Goal: Check status: Check status

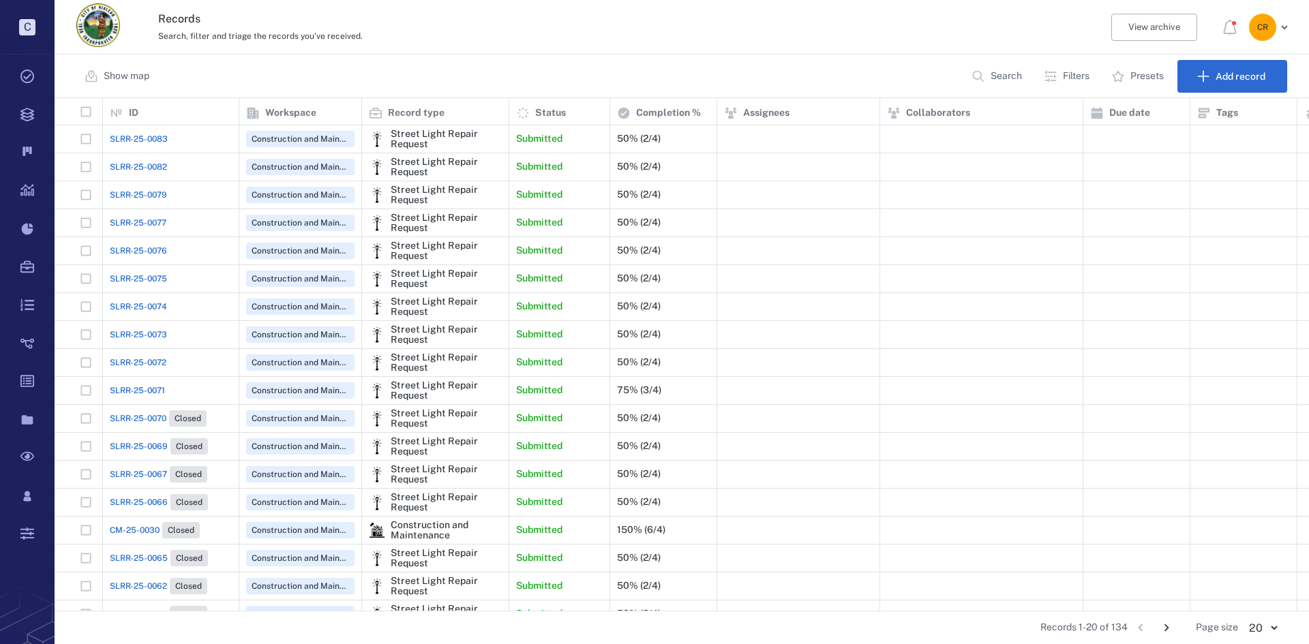
click at [157, 142] on span "SLRR-25-0083" at bounding box center [139, 139] width 58 height 12
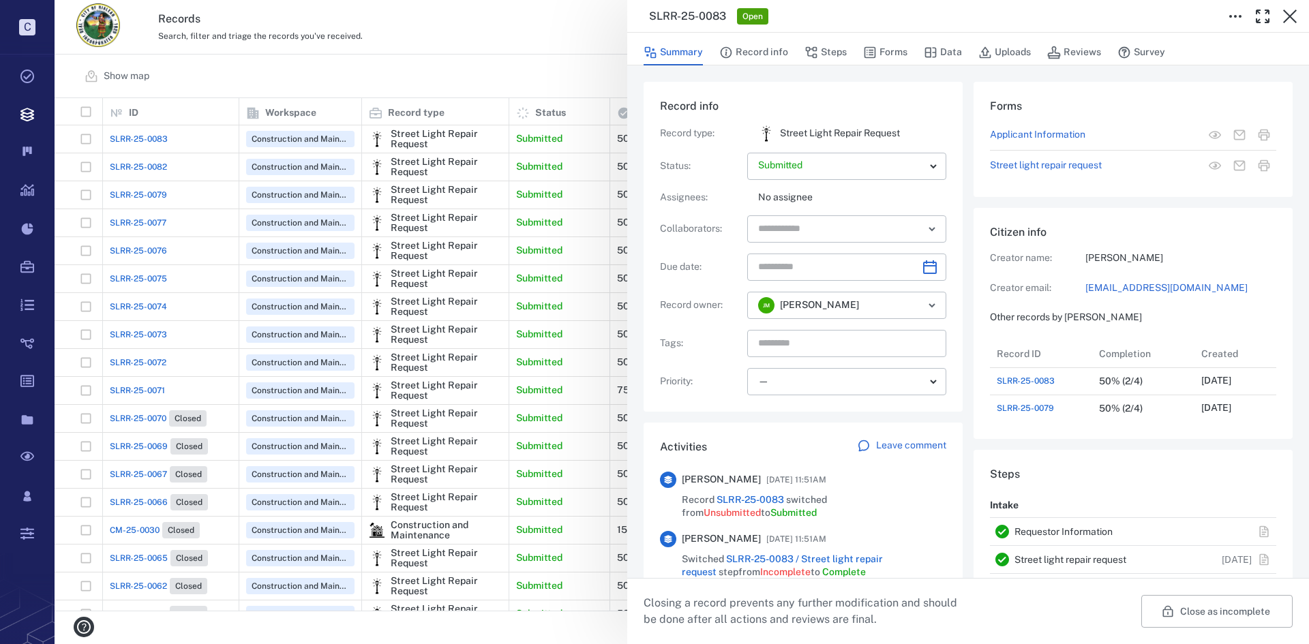
click at [143, 162] on div "SLRR-25-0083 Open Summary Record info Steps Forms Data Uploads Reviews Survey R…" at bounding box center [682, 322] width 1254 height 644
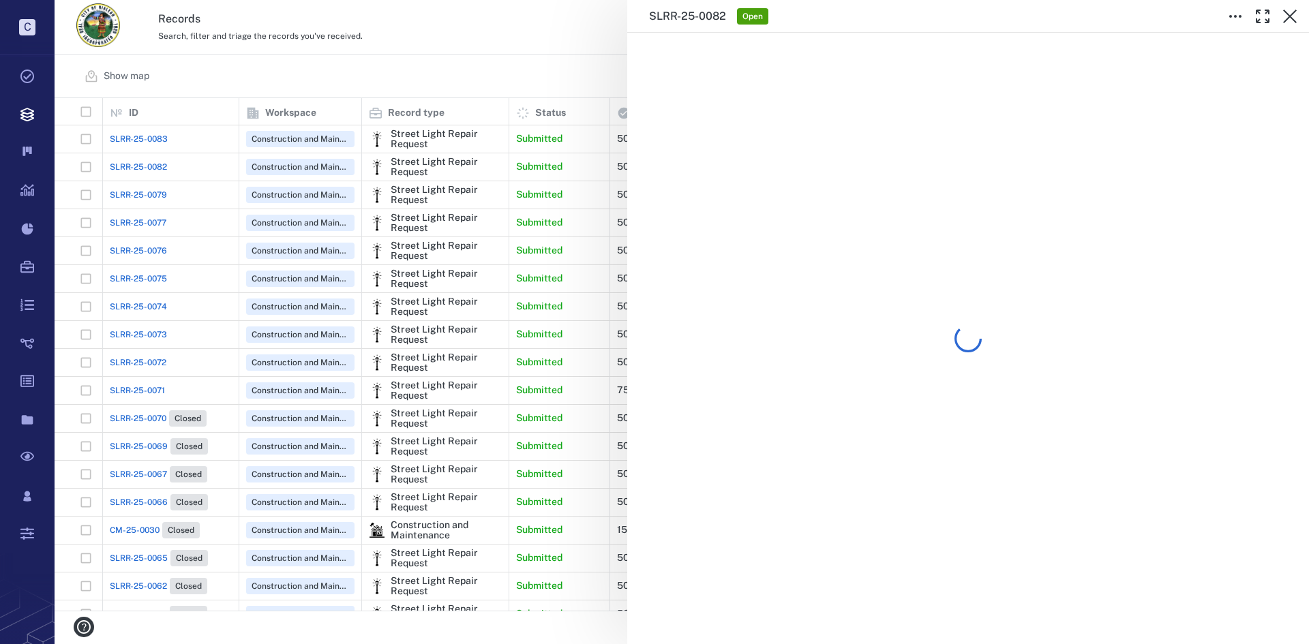
drag, startPoint x: 143, startPoint y: 162, endPoint x: 152, endPoint y: 165, distance: 9.3
click at [152, 165] on div "SLRR-25-0082 Open" at bounding box center [682, 322] width 1254 height 644
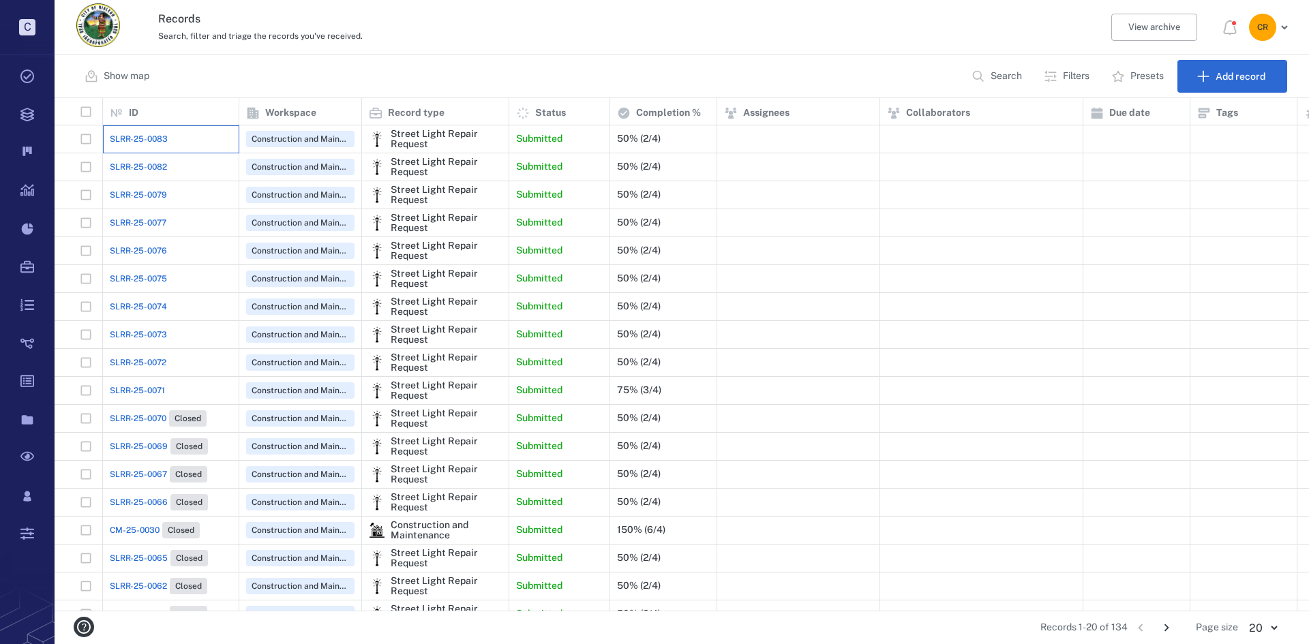
click at [162, 129] on div "SLRR-25-0083" at bounding box center [171, 138] width 122 height 27
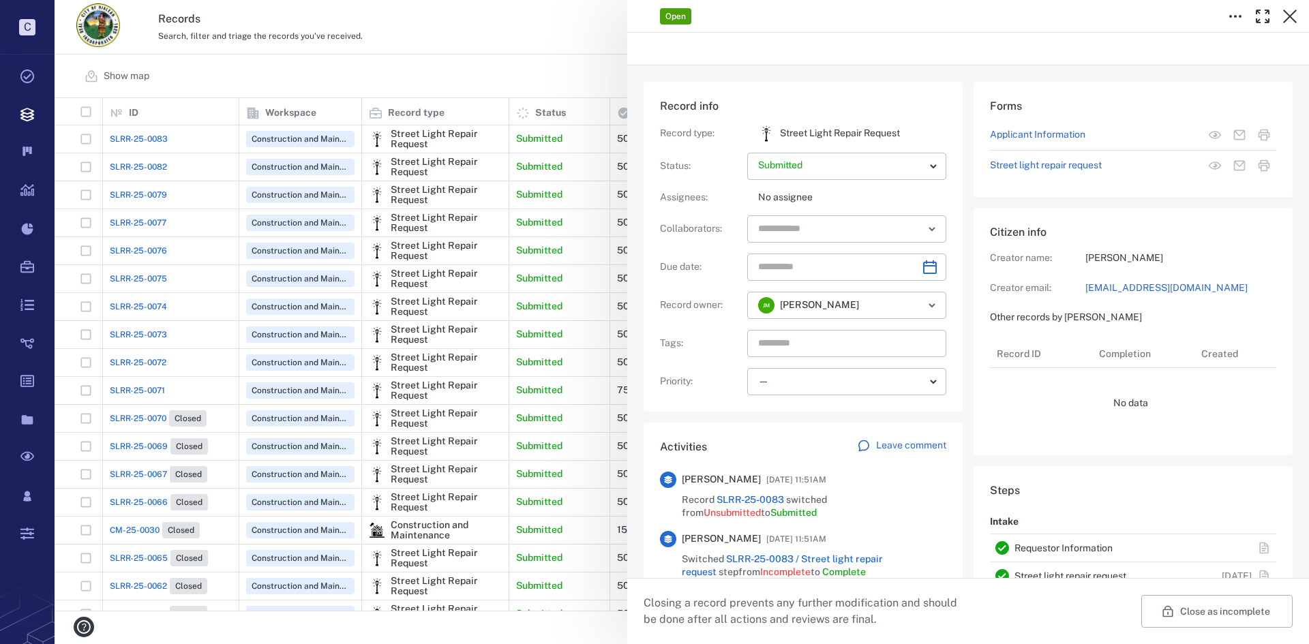
click at [163, 132] on div "Open Record info Record type : Street Light Repair Request Status : Submitted *…" at bounding box center [682, 322] width 1254 height 644
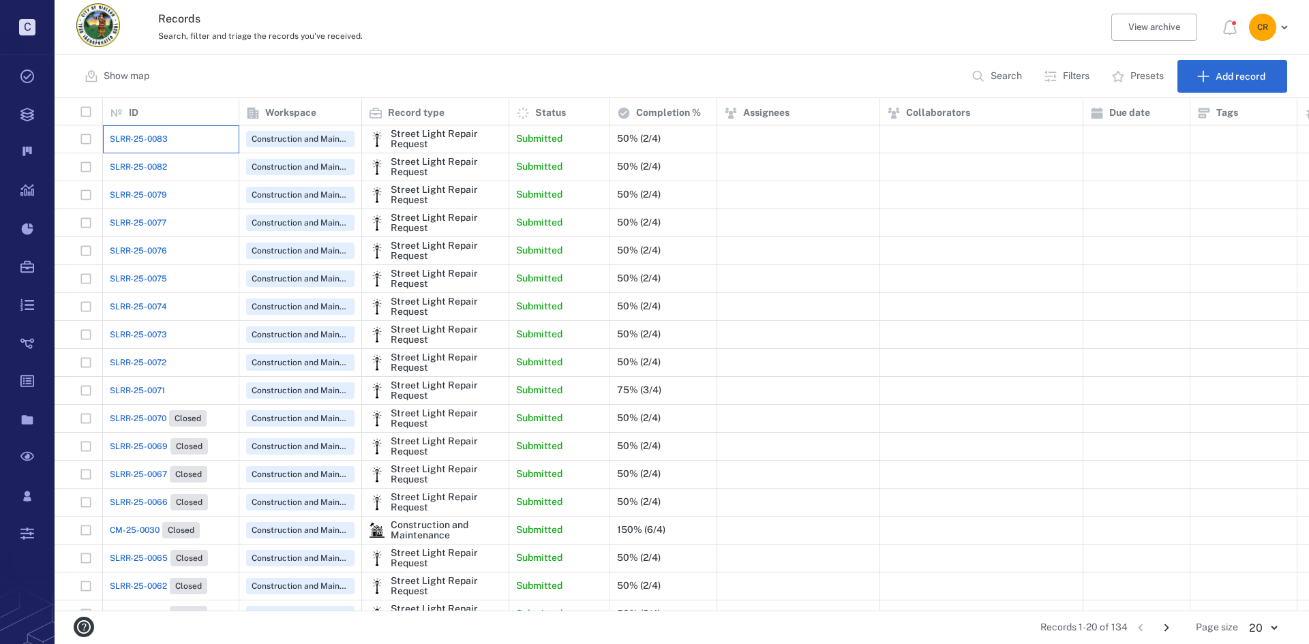
click at [157, 132] on div "SLRR-25-0083" at bounding box center [171, 138] width 122 height 27
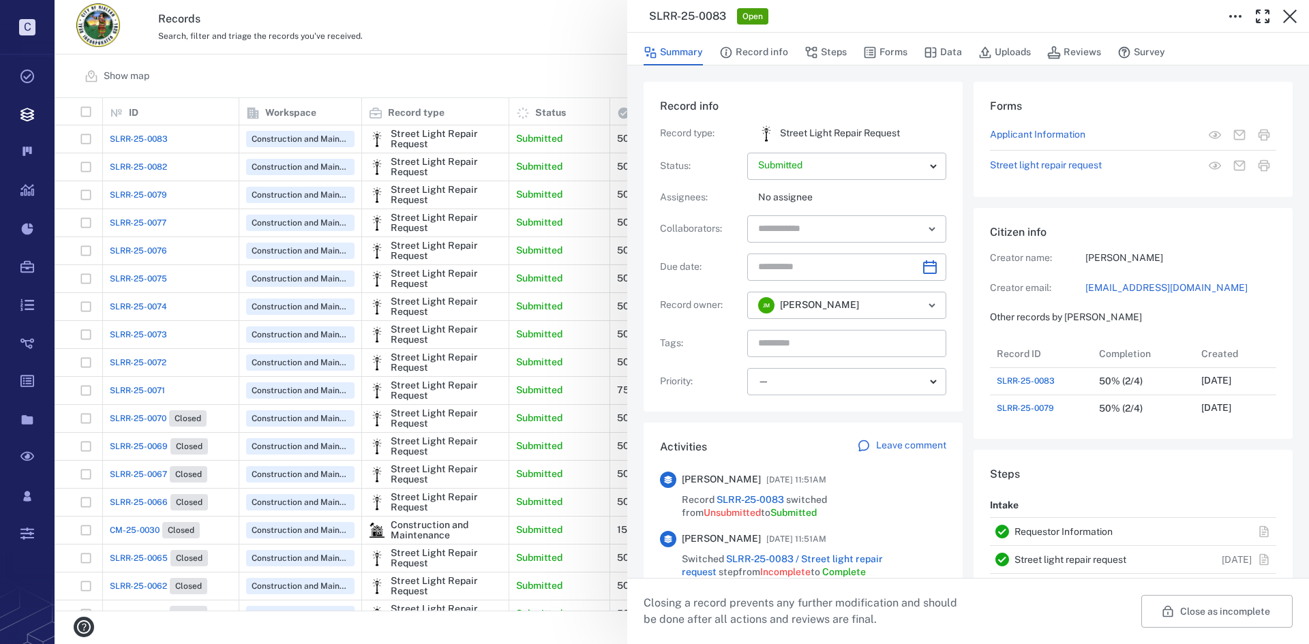
click at [877, 54] on button "Forms" at bounding box center [885, 53] width 44 height 26
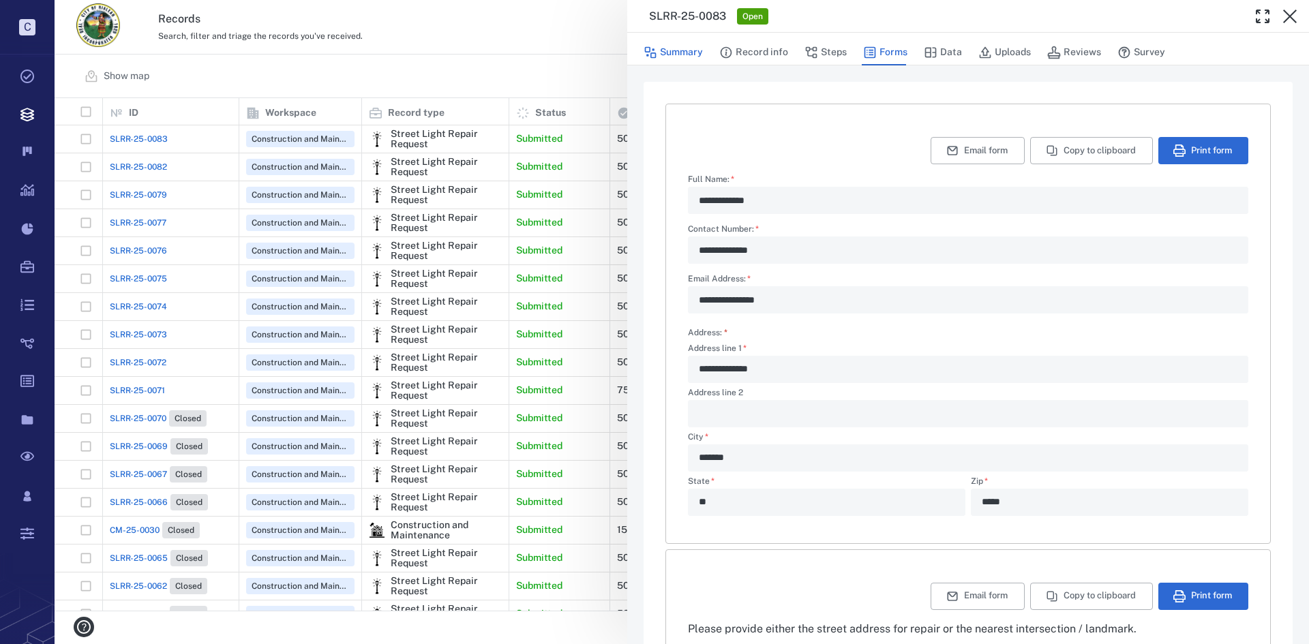
click at [674, 49] on button "Summary" at bounding box center [672, 53] width 59 height 26
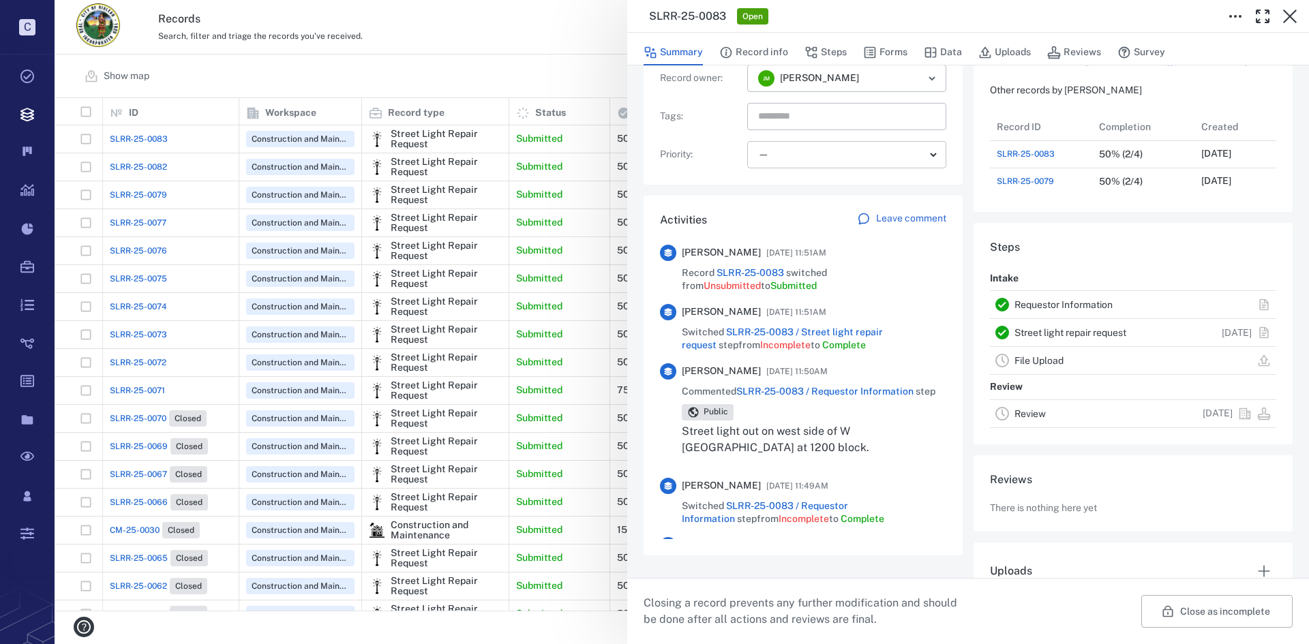
scroll to position [273, 0]
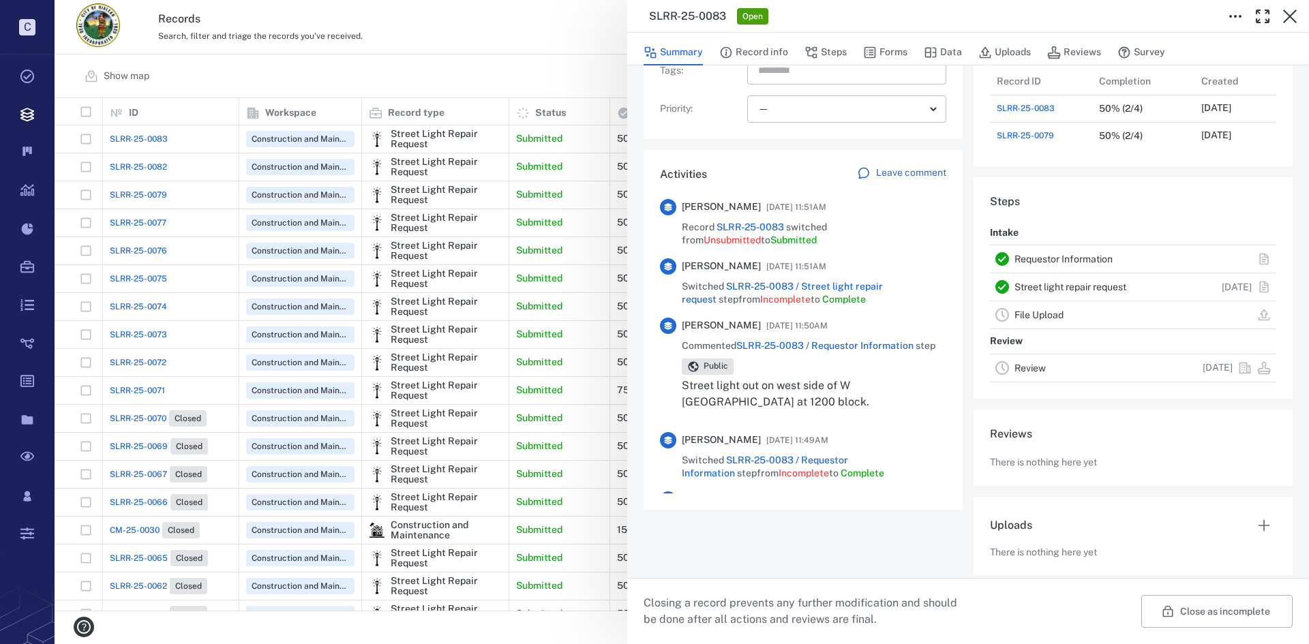
click at [141, 167] on div "SLRR-25-0083 Open Summary Record info Steps Forms Data Uploads Reviews Survey R…" at bounding box center [682, 322] width 1254 height 644
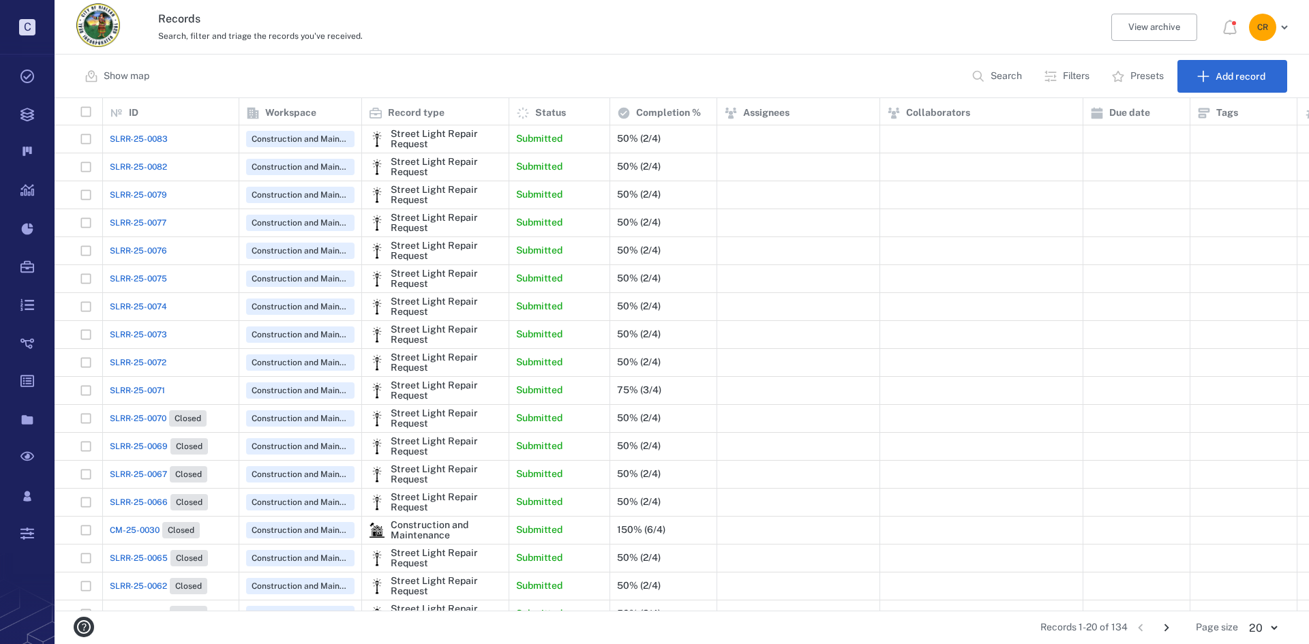
click at [142, 163] on span "SLRR-25-0082" at bounding box center [138, 167] width 57 height 12
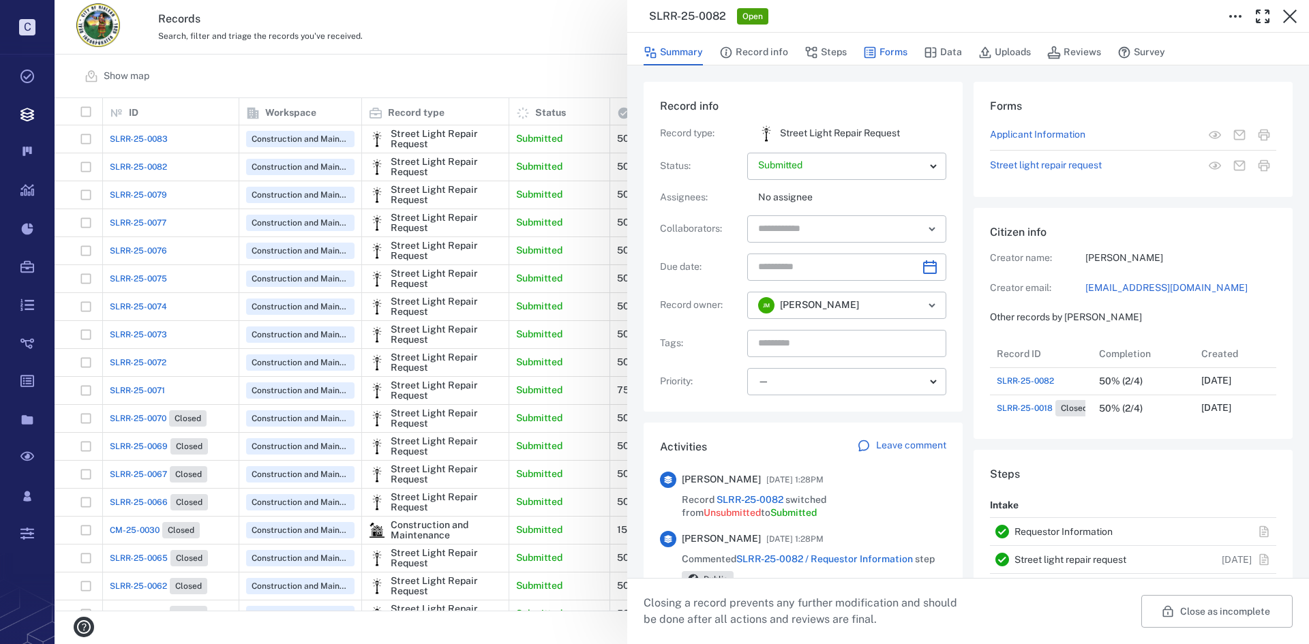
click at [891, 55] on button "Forms" at bounding box center [885, 53] width 44 height 26
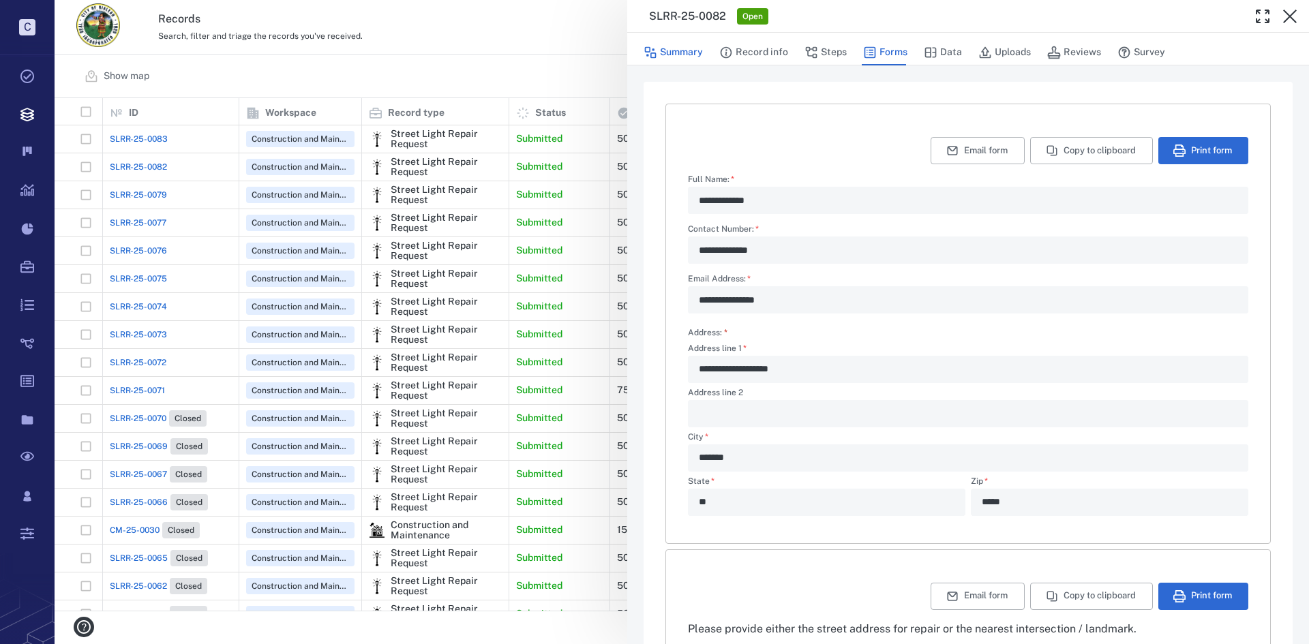
click at [673, 46] on button "Summary" at bounding box center [672, 53] width 59 height 26
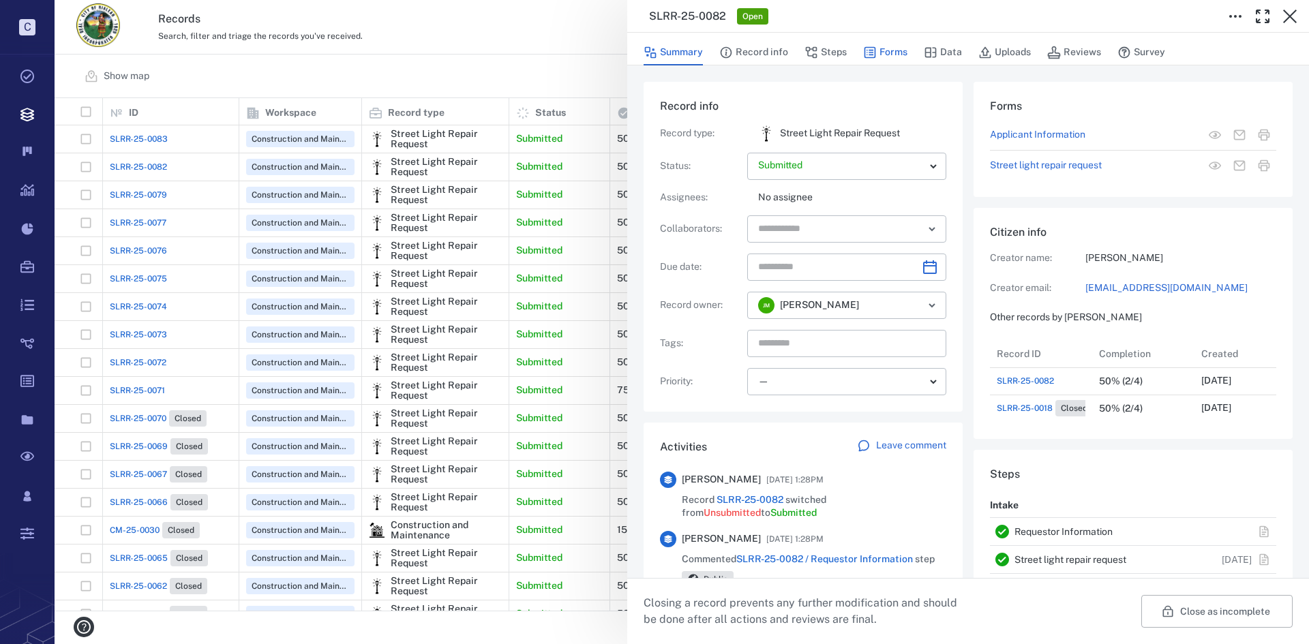
click at [900, 50] on button "Forms" at bounding box center [885, 53] width 44 height 26
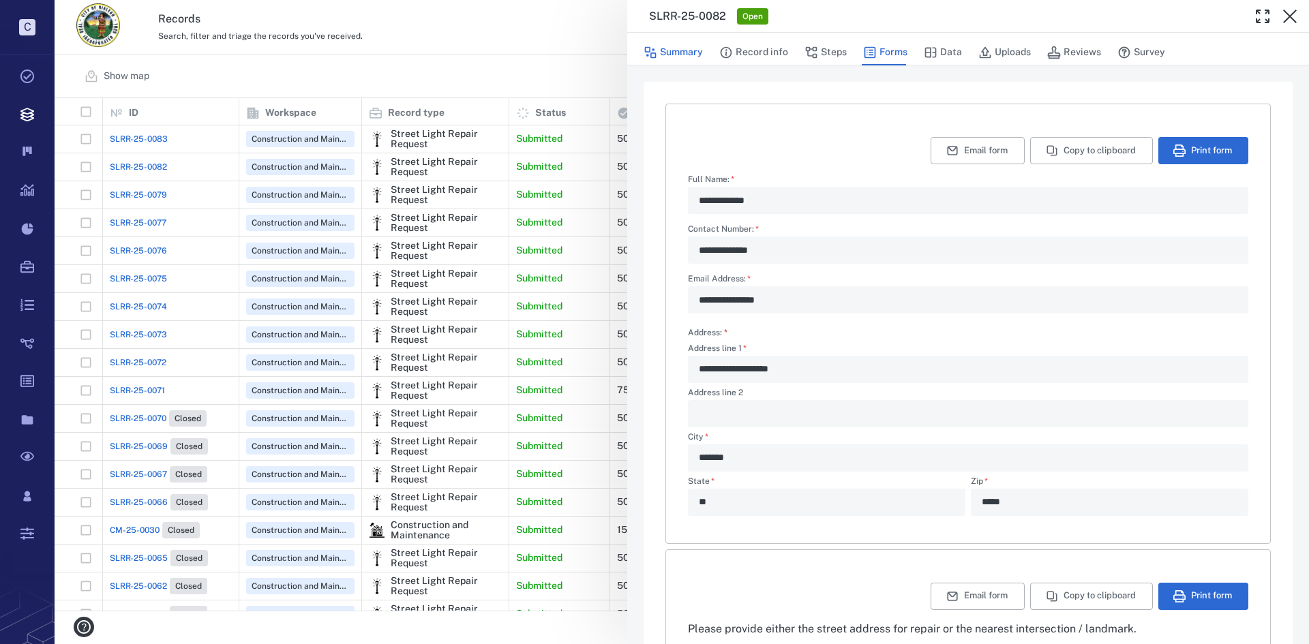
click at [688, 53] on button "Summary" at bounding box center [672, 53] width 59 height 26
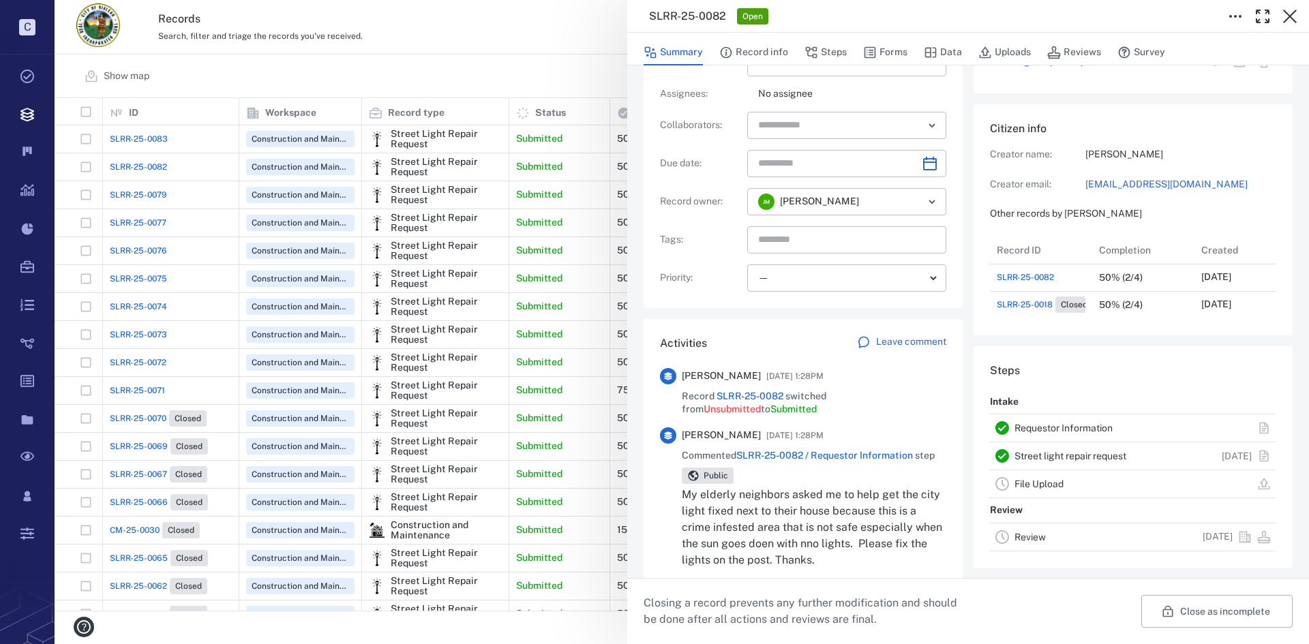
scroll to position [136, 0]
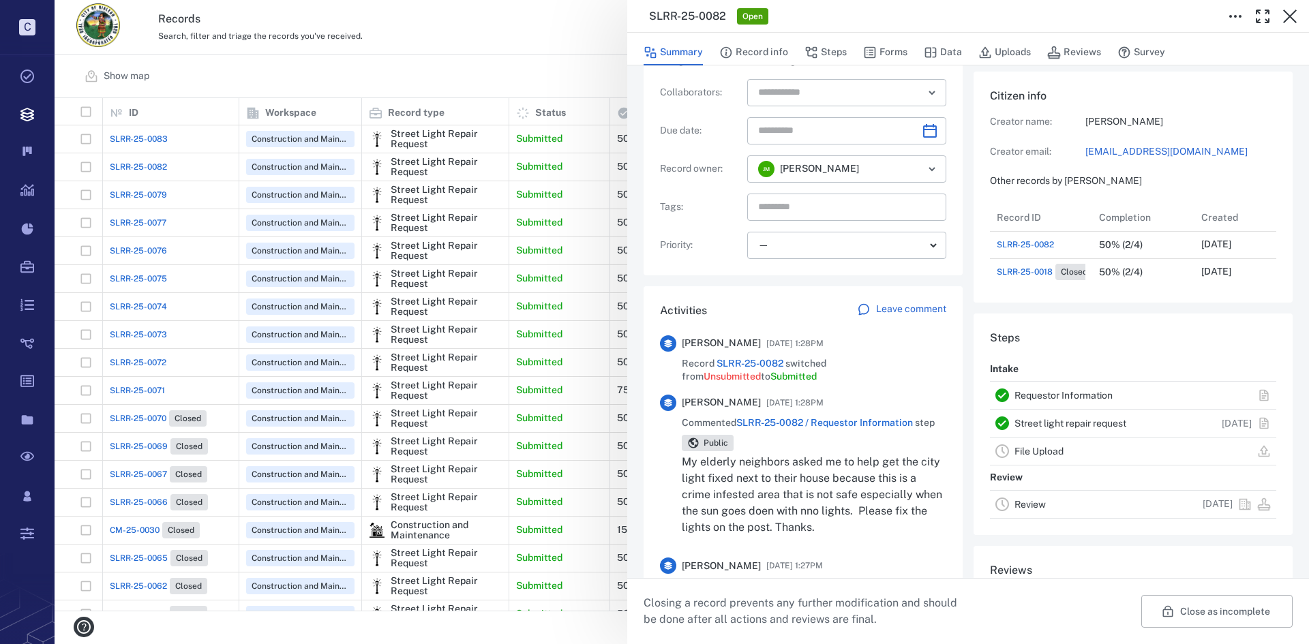
click at [898, 314] on p "Leave comment" at bounding box center [911, 310] width 70 height 14
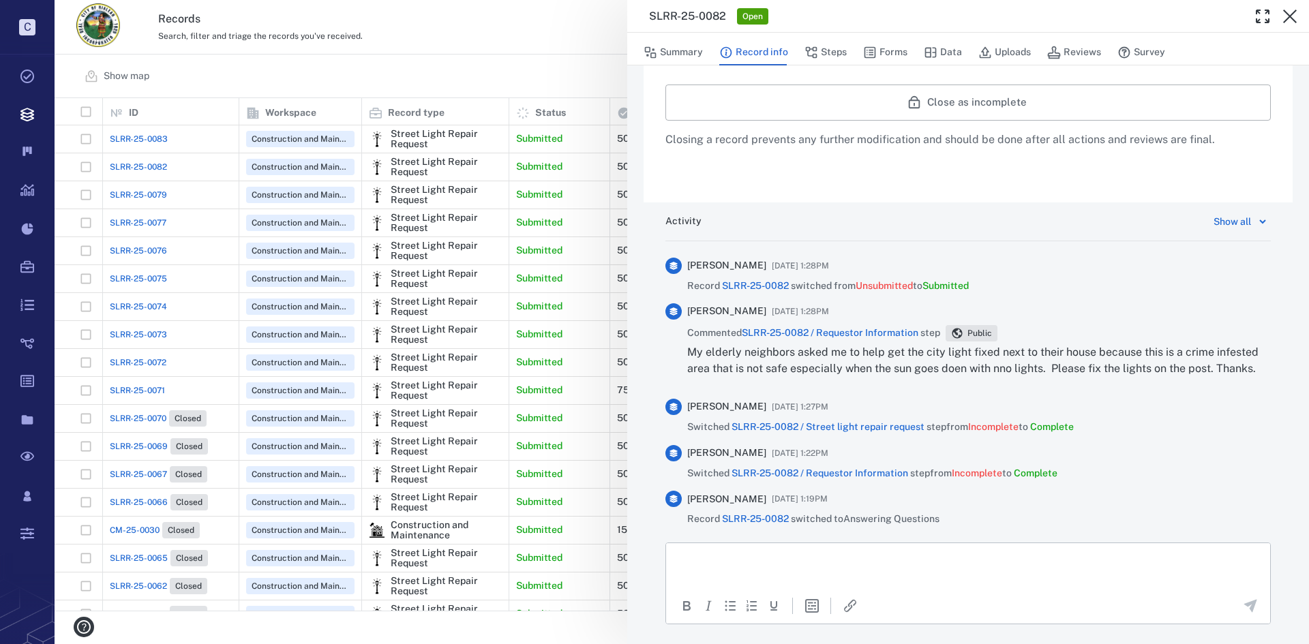
click at [751, 562] on p "Rich Text Area. Press ALT-0 for help." at bounding box center [967, 559] width 581 height 12
drag, startPoint x: 1161, startPoint y: 595, endPoint x: 1173, endPoint y: 595, distance: 12.3
click at [1161, 595] on div "To open the popup, press Shift+Enter To open the popup, press Shift+Enter" at bounding box center [968, 605] width 604 height 31
click at [1244, 607] on icon "Send the comment" at bounding box center [1250, 605] width 13 height 13
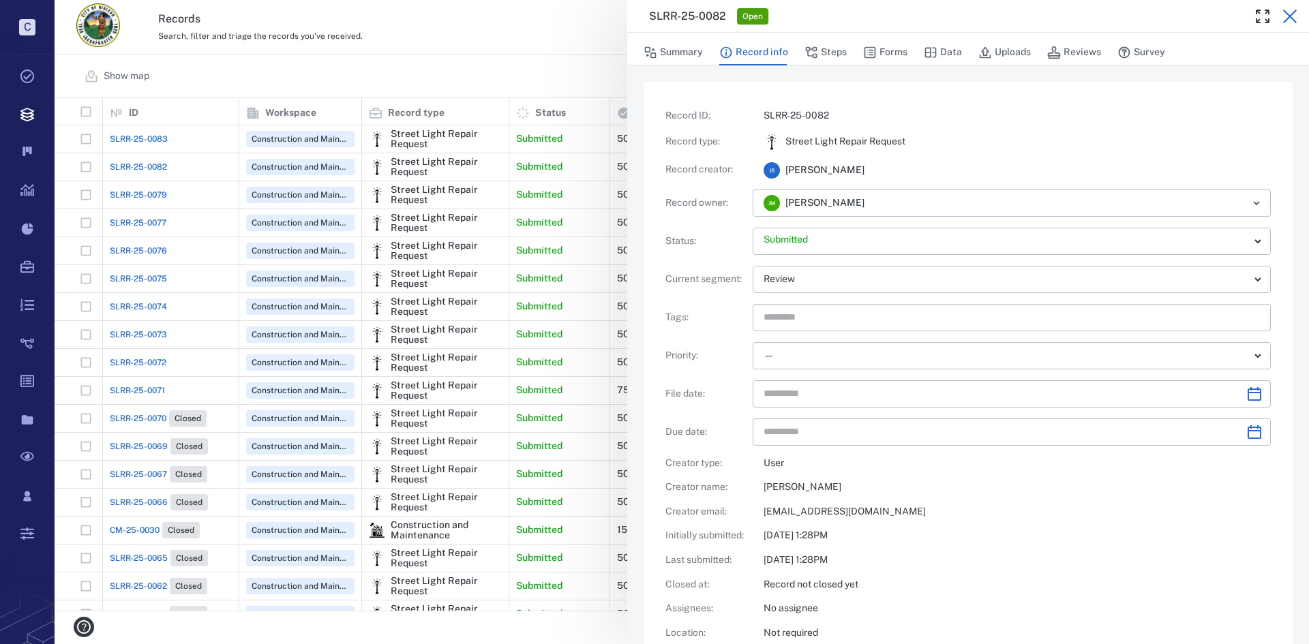
click at [1290, 14] on icon "button" at bounding box center [1289, 16] width 16 height 16
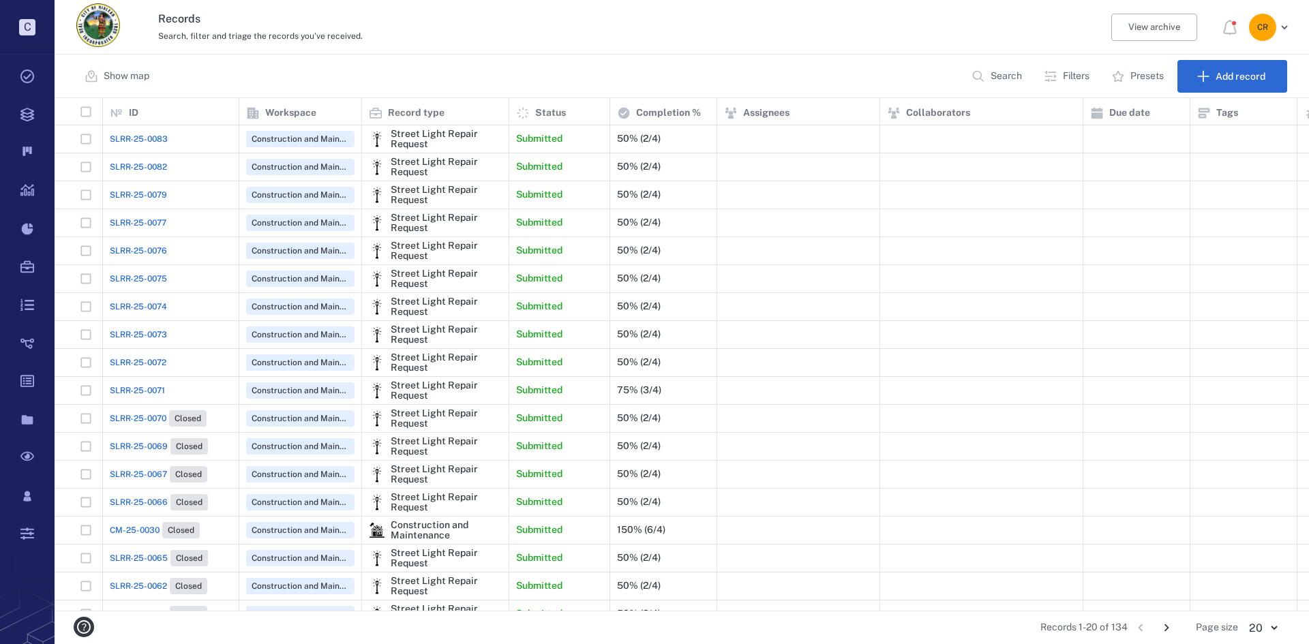
click at [147, 192] on span "SLRR-25-0079" at bounding box center [138, 195] width 57 height 12
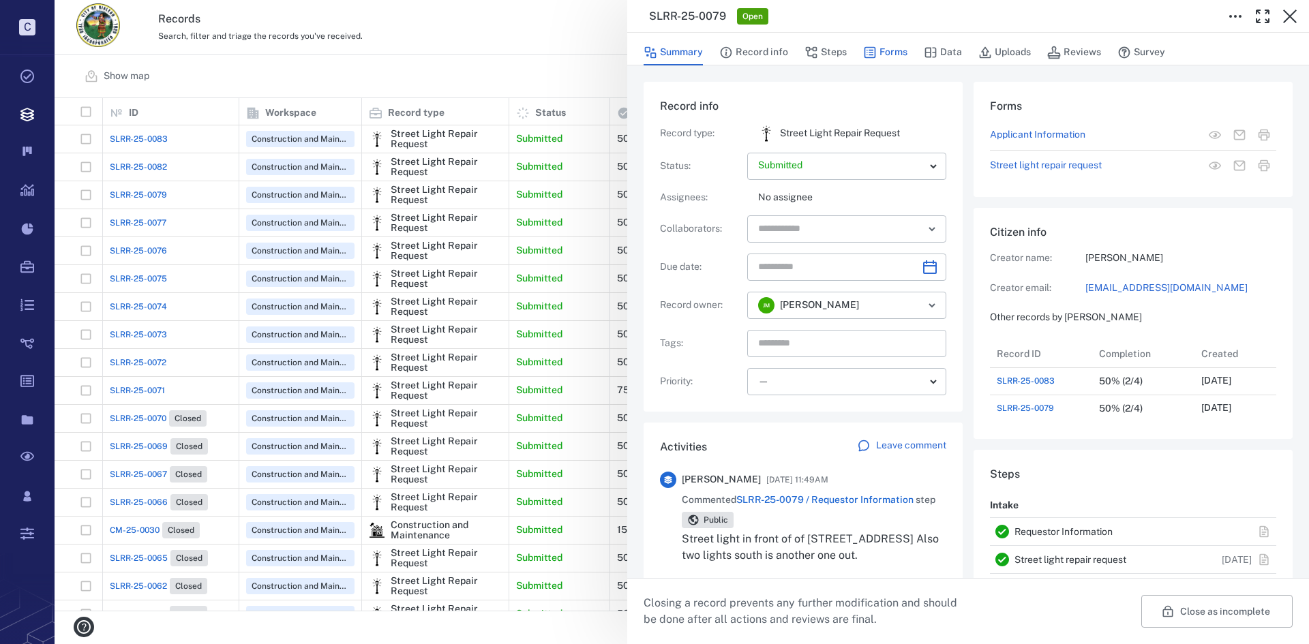
click at [887, 54] on button "Forms" at bounding box center [885, 53] width 44 height 26
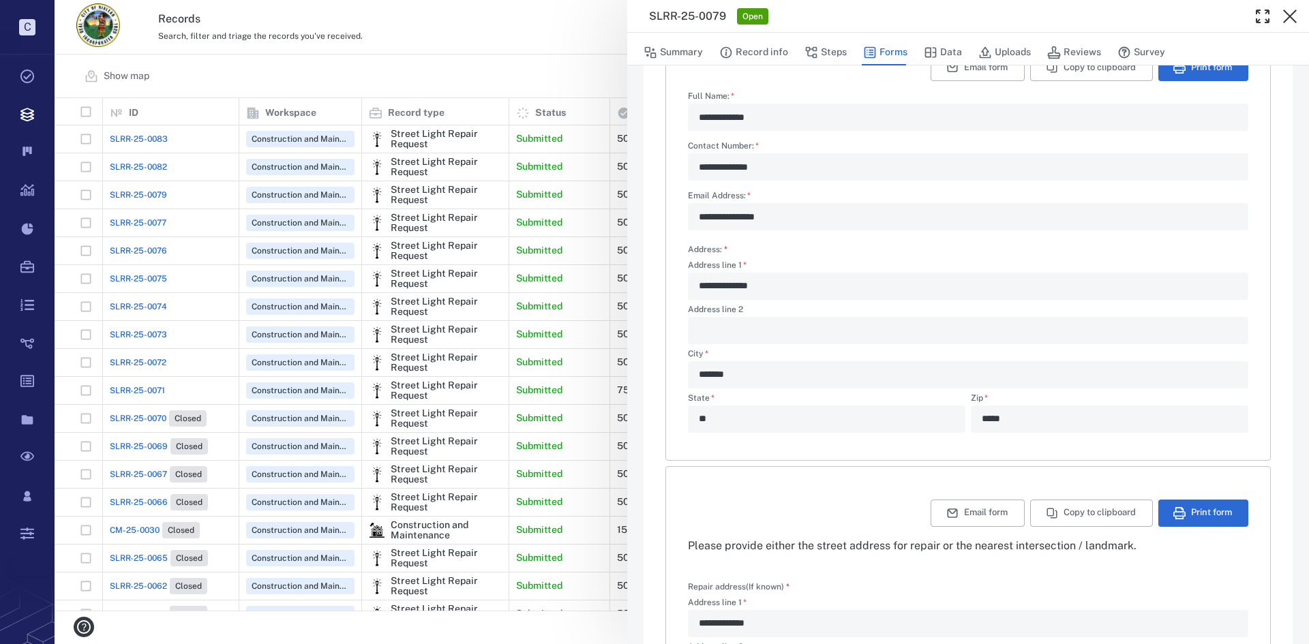
scroll to position [325, 0]
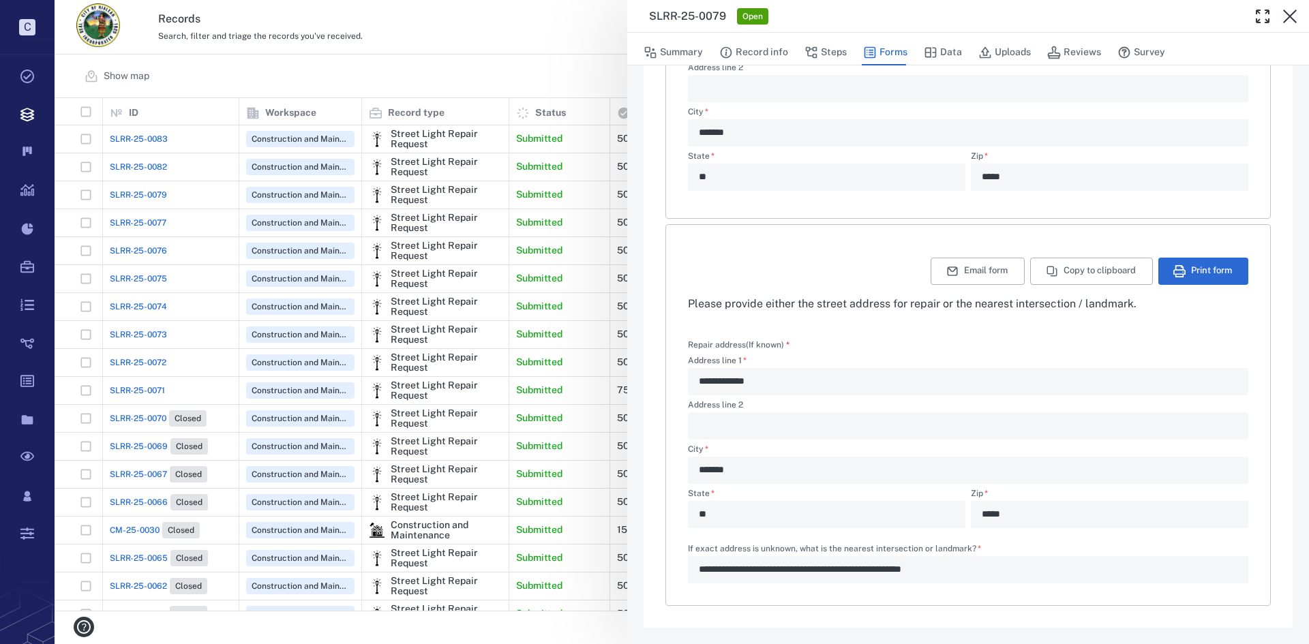
click at [159, 138] on div "**********" at bounding box center [682, 322] width 1254 height 644
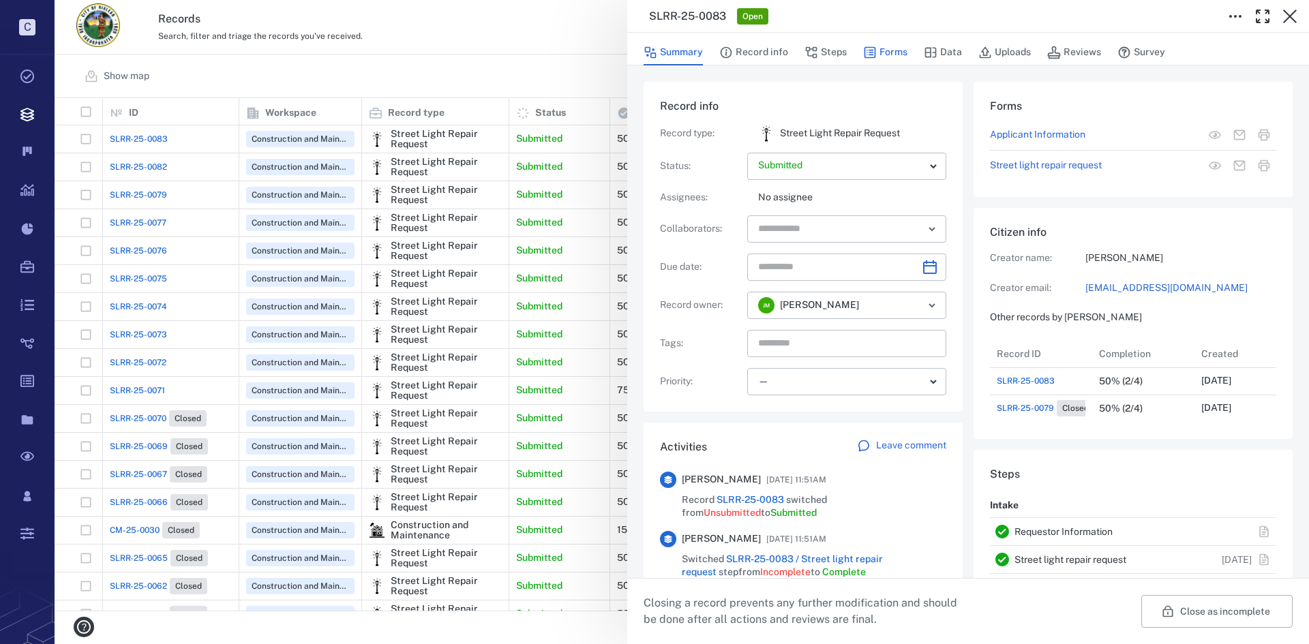
click at [884, 42] on button "Forms" at bounding box center [885, 53] width 44 height 26
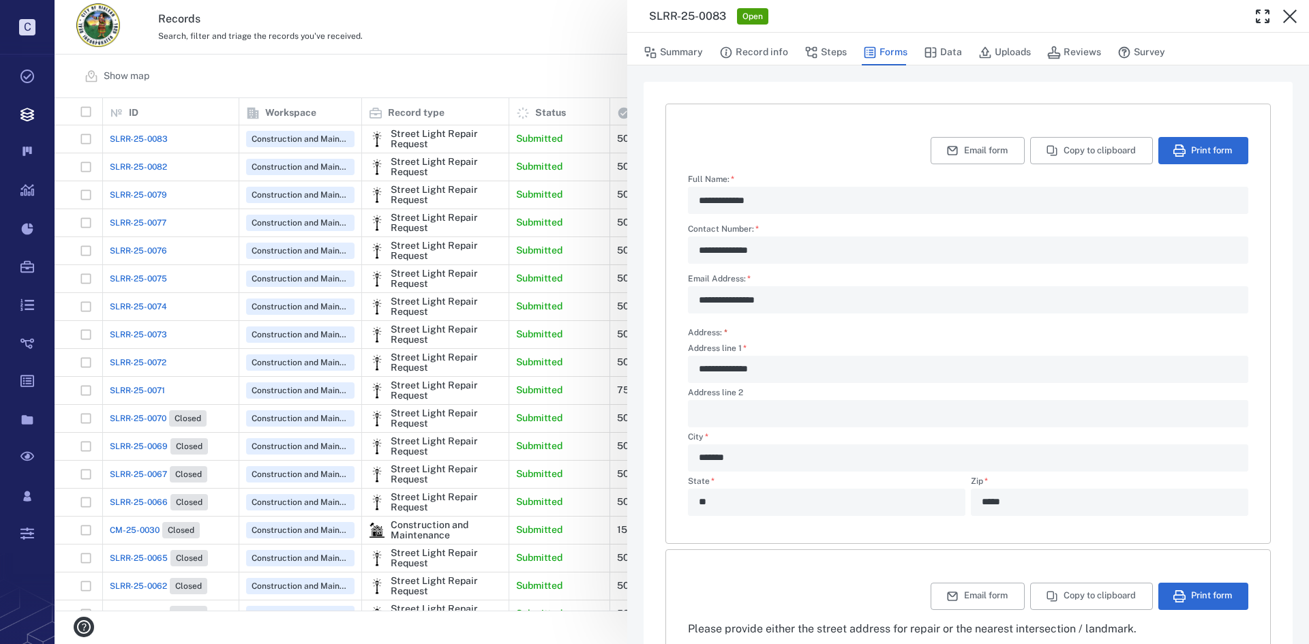
click at [159, 203] on div "**********" at bounding box center [682, 322] width 1254 height 644
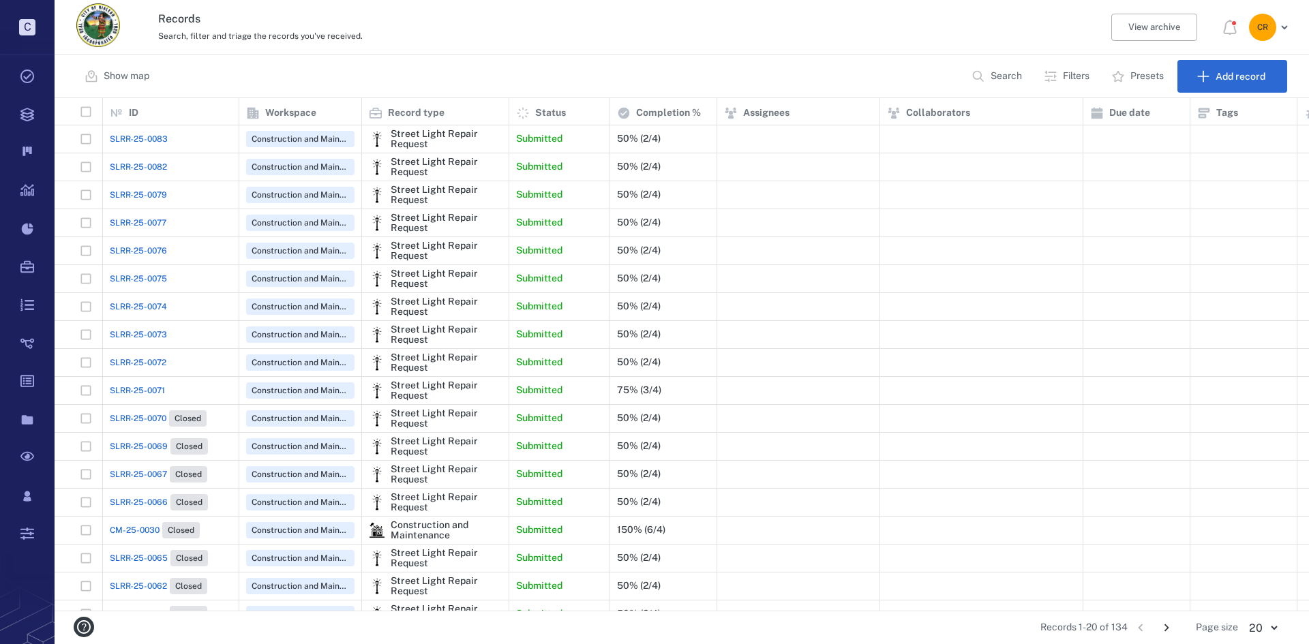
click at [160, 219] on span "SLRR-25-0077" at bounding box center [138, 223] width 57 height 12
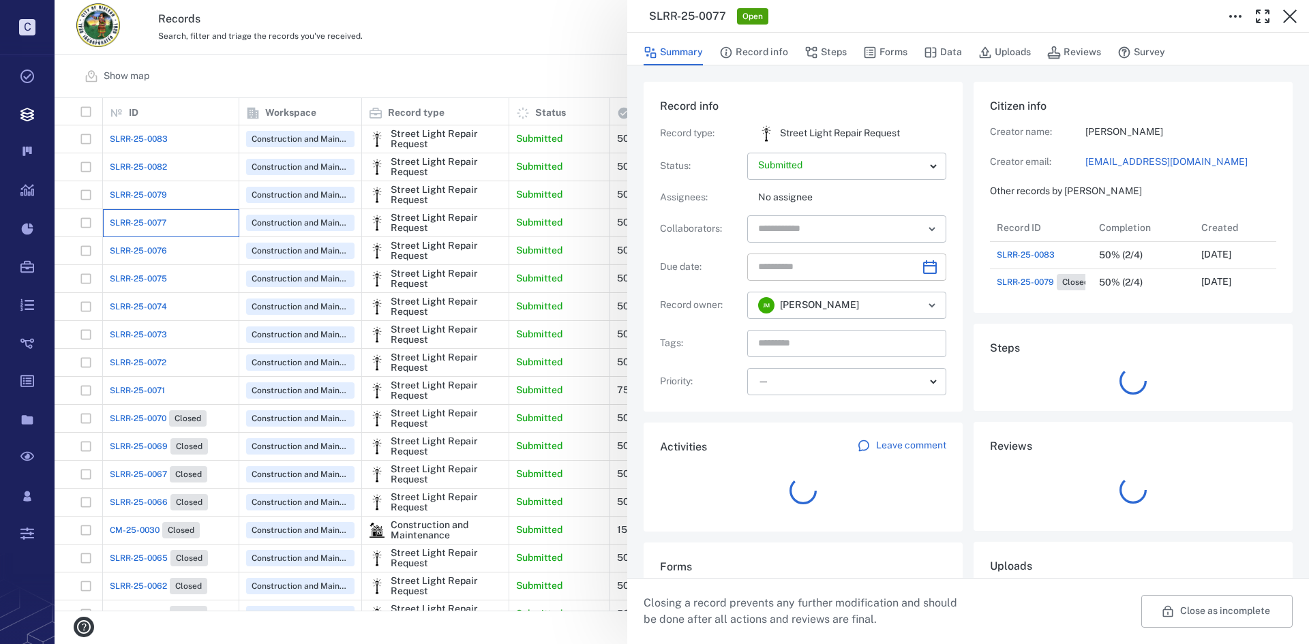
scroll to position [191, 260]
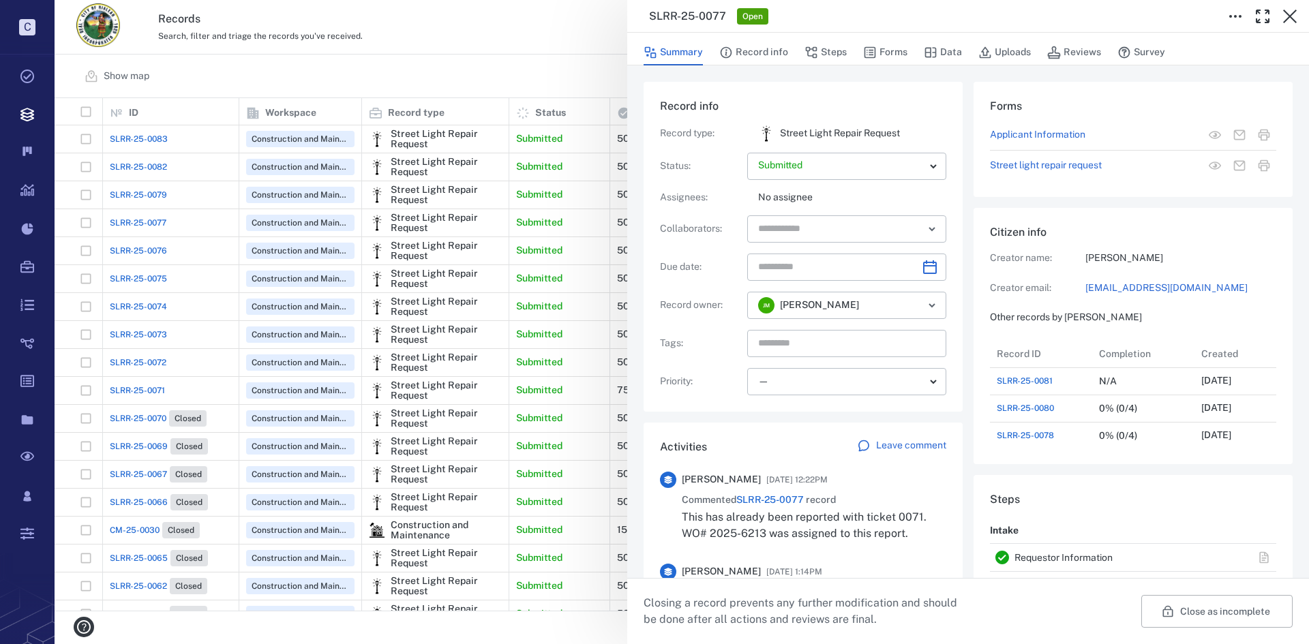
click at [153, 193] on div "SLRR-25-0077 Open Summary Record info Steps Forms Data Uploads Reviews Survey R…" at bounding box center [682, 322] width 1254 height 644
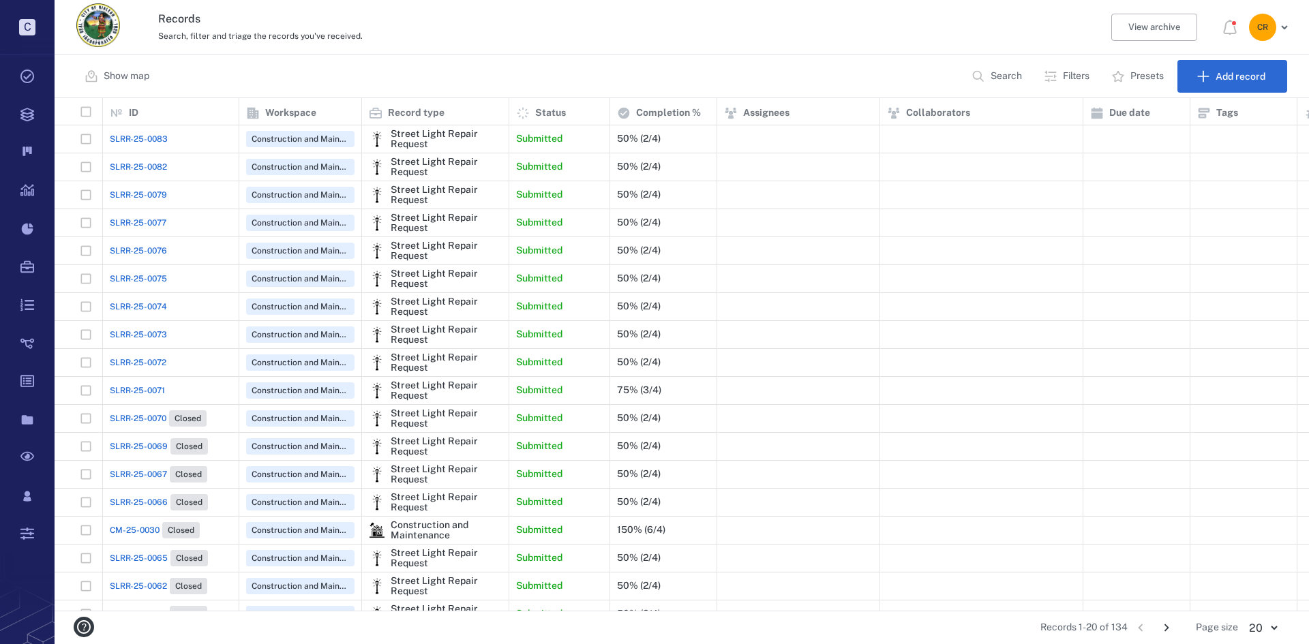
click at [155, 194] on span "SLRR-25-0079" at bounding box center [138, 195] width 57 height 12
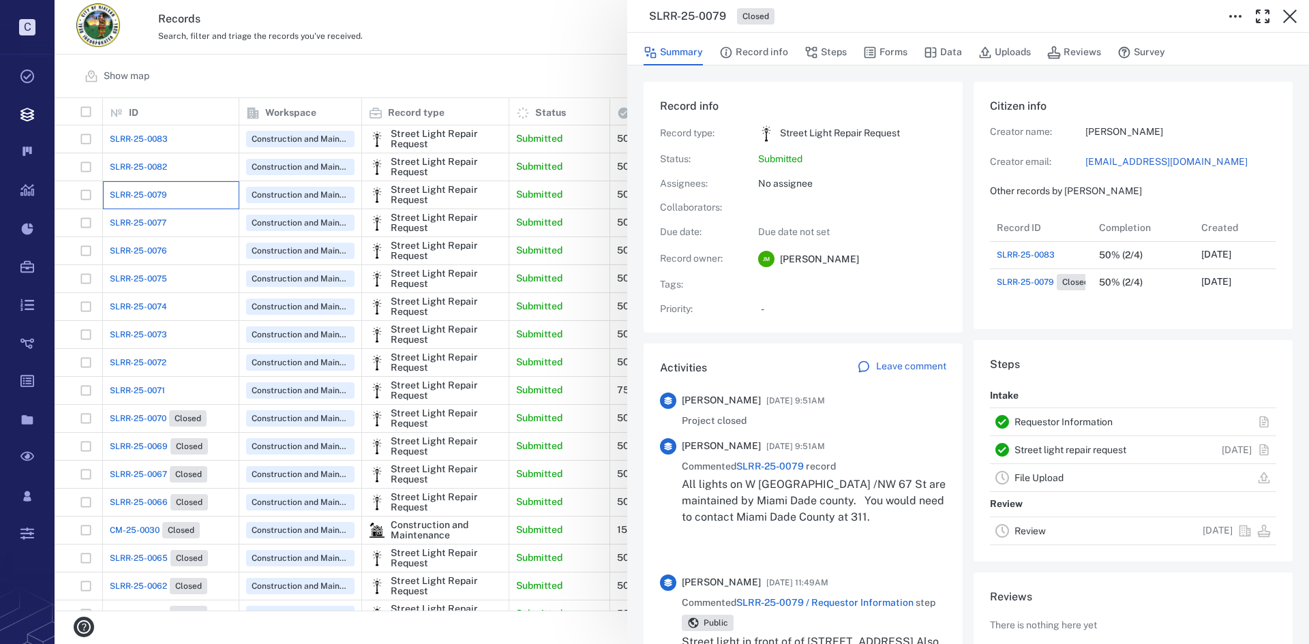
scroll to position [82, 271]
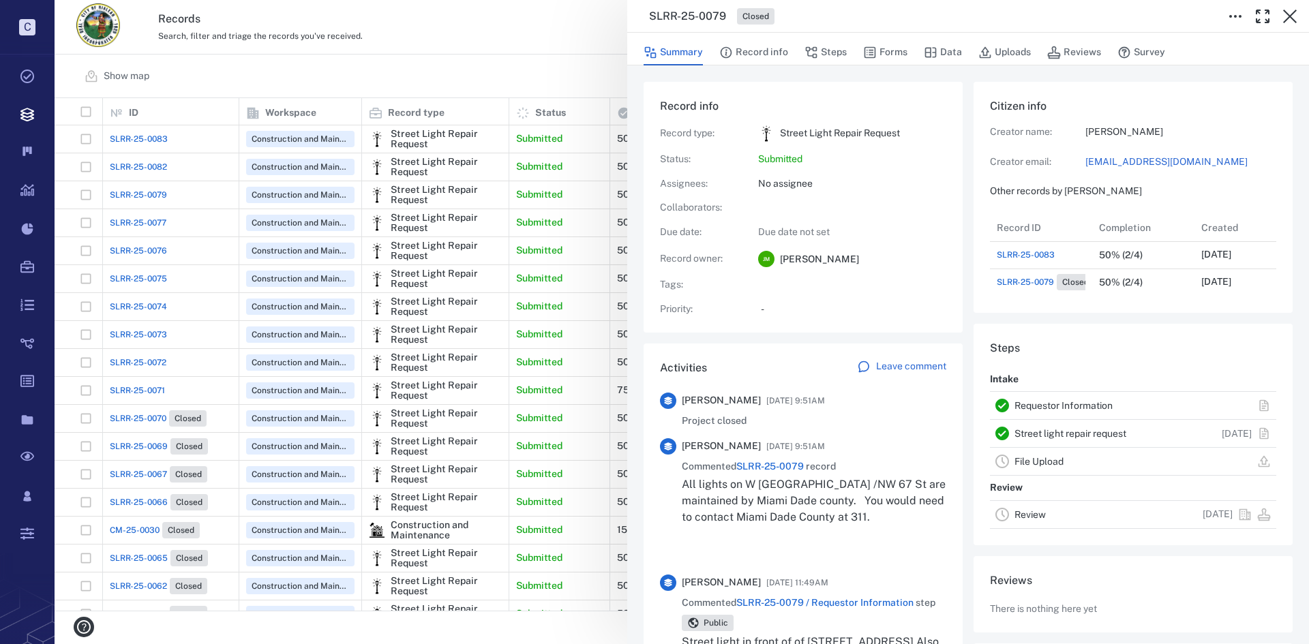
click at [165, 140] on div "SLRR-25-0079 Closed Summary Record info Steps Forms Data Uploads Reviews Survey…" at bounding box center [682, 322] width 1254 height 644
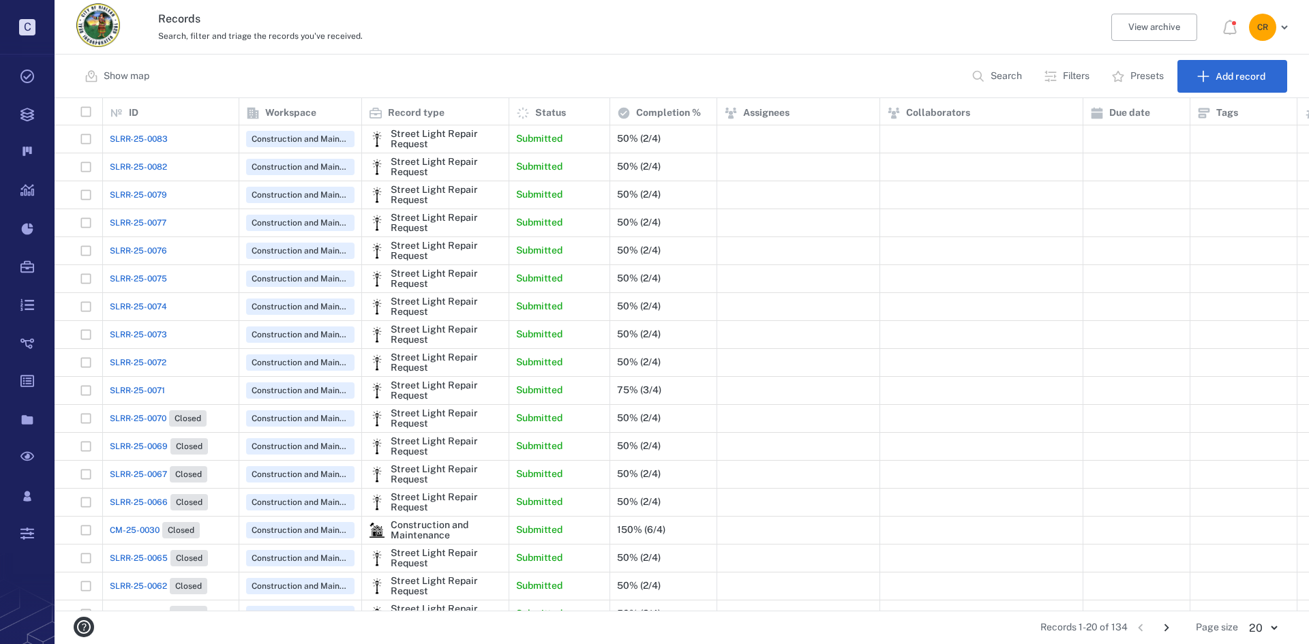
click at [158, 139] on span "SLRR-25-0083" at bounding box center [139, 139] width 58 height 12
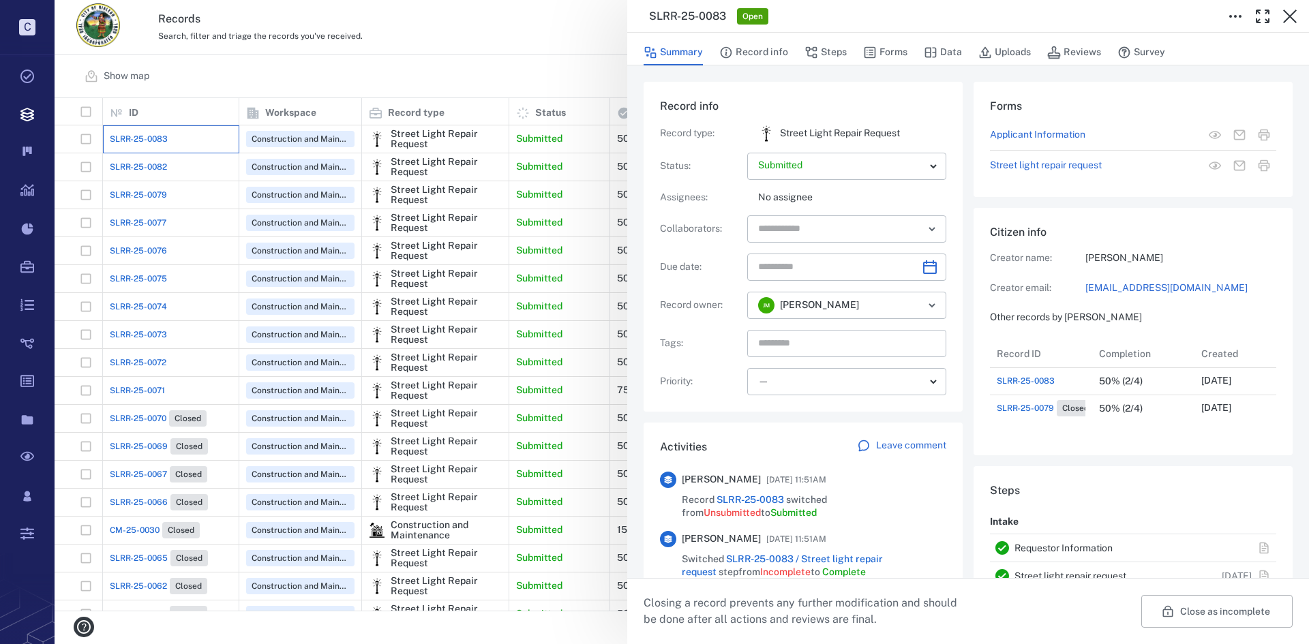
scroll to position [82, 271]
click at [166, 194] on div "SLRR-25-0083 Open Summary Record info Steps Forms Data Uploads Reviews Survey R…" at bounding box center [682, 322] width 1254 height 644
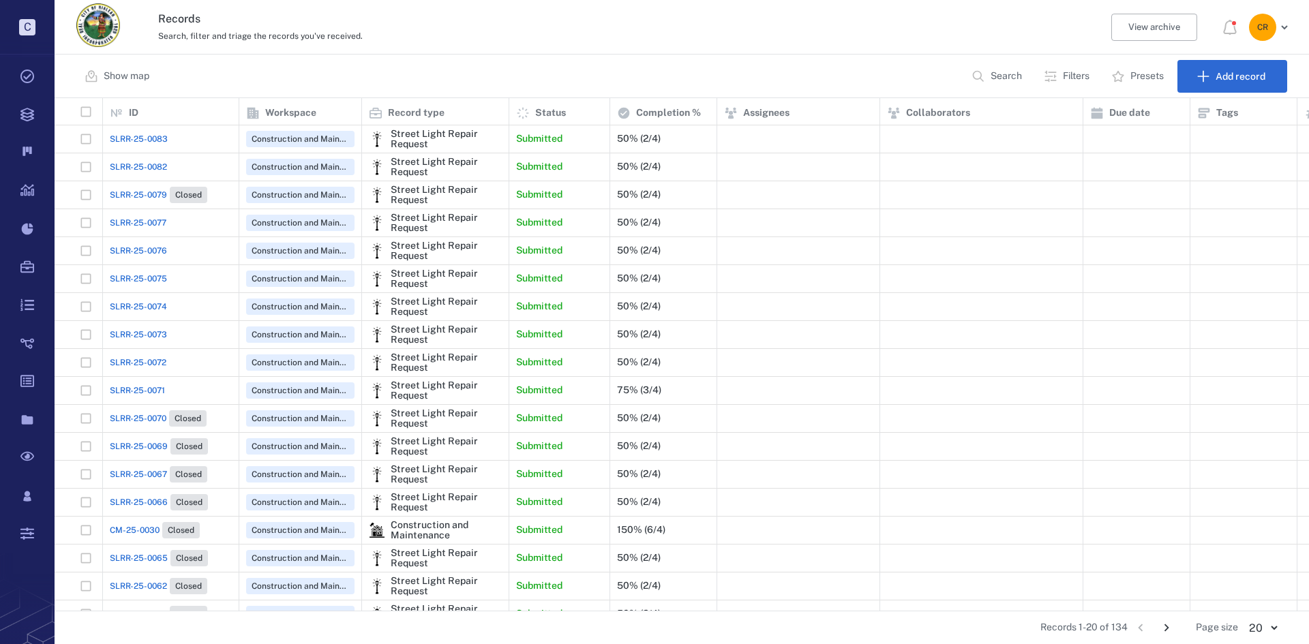
click at [158, 196] on span "SLRR-25-0079" at bounding box center [138, 195] width 57 height 12
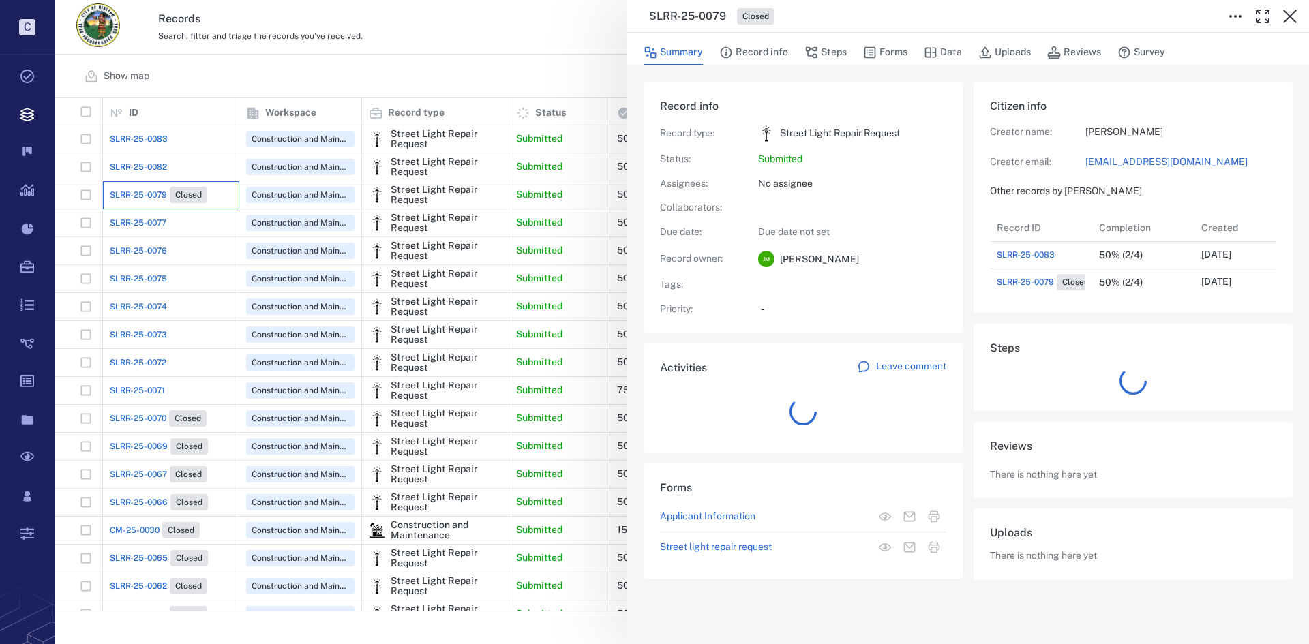
scroll to position [11, 11]
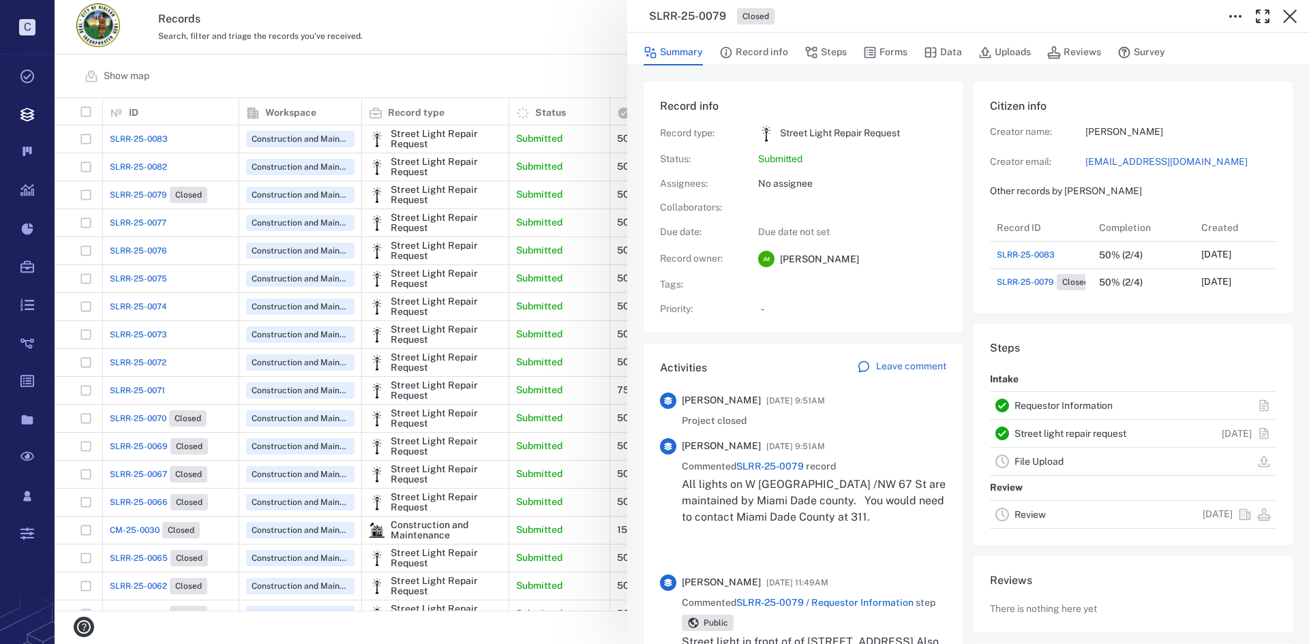
click at [160, 136] on div "SLRR-25-0079 Closed Summary Record info Steps Forms Data Uploads Reviews Survey…" at bounding box center [682, 322] width 1254 height 644
